Goal: Navigation & Orientation: Find specific page/section

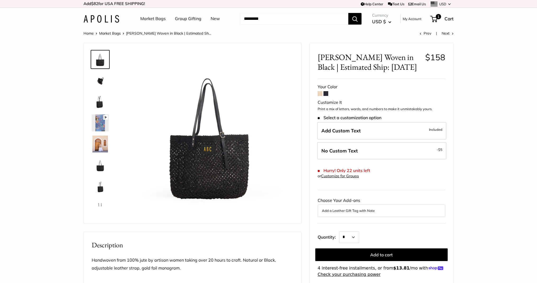
click at [107, 21] on img at bounding box center [101, 19] width 36 height 8
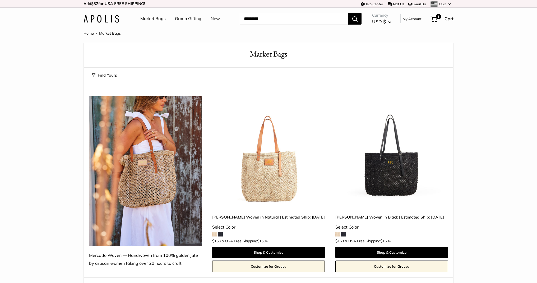
click at [104, 18] on img at bounding box center [101, 19] width 36 height 8
click at [147, 20] on link "Market Bags" at bounding box center [152, 19] width 25 height 8
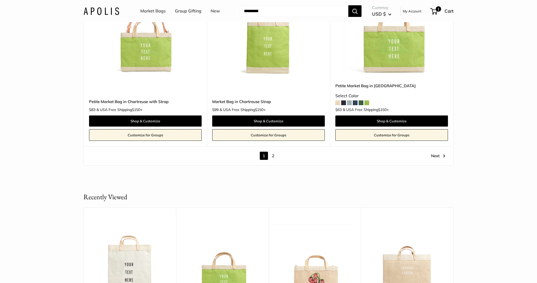
scroll to position [3036, 0]
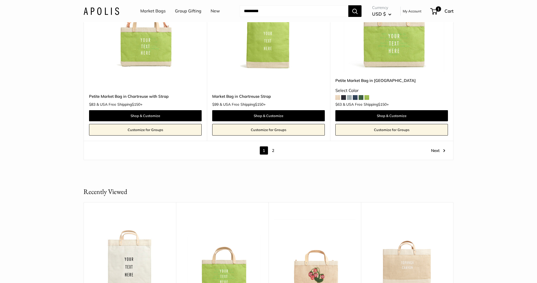
click at [273, 146] on link "2" at bounding box center [273, 150] width 8 height 8
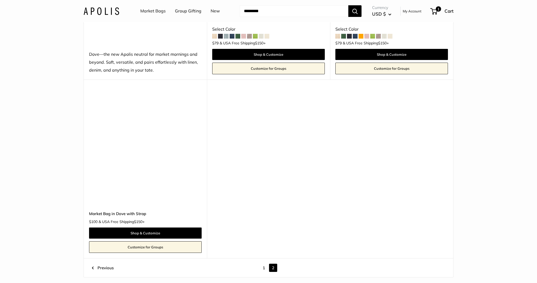
scroll to position [806, 0]
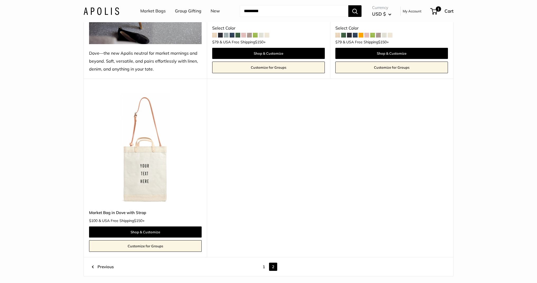
click at [95, 12] on img at bounding box center [101, 11] width 36 height 8
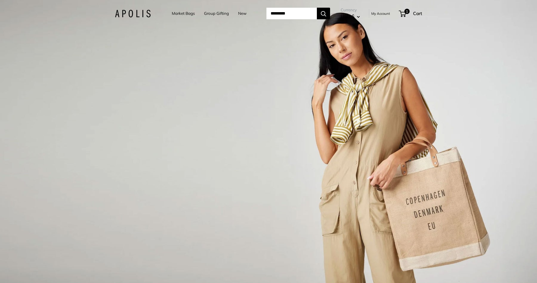
click at [159, 154] on div "1 / 3" at bounding box center [268, 141] width 537 height 283
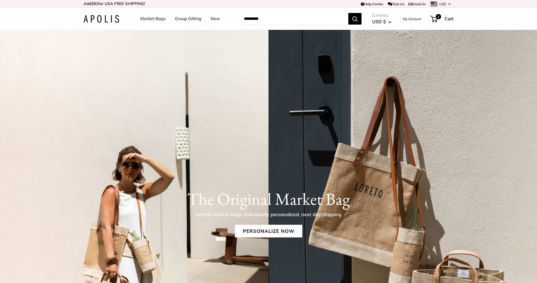
click at [211, 18] on link "New" at bounding box center [214, 19] width 9 height 8
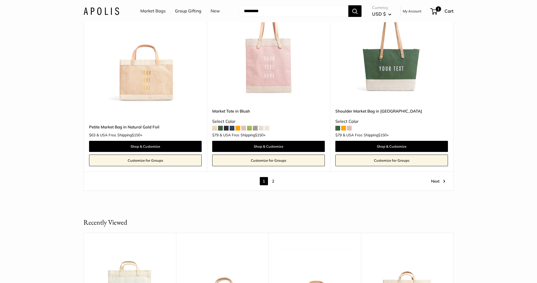
scroll to position [2934, 0]
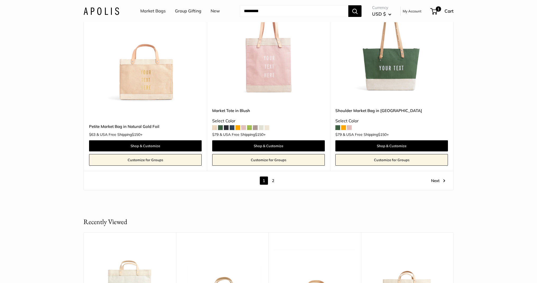
click at [272, 181] on link "2" at bounding box center [273, 180] width 8 height 8
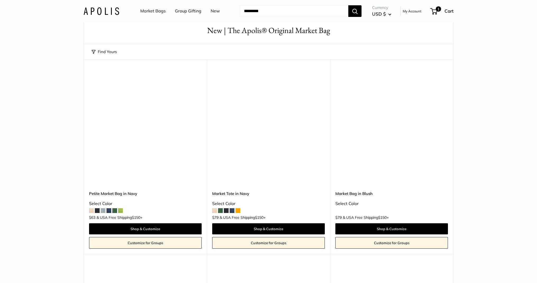
scroll to position [14, 0]
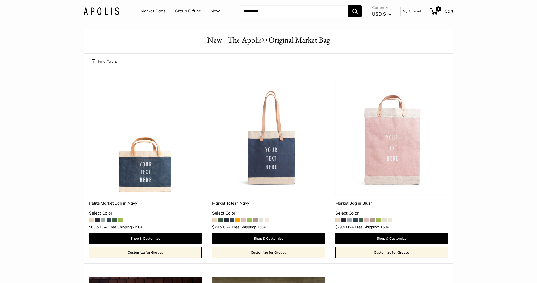
click at [159, 13] on link "Market Bags" at bounding box center [152, 11] width 25 height 8
